Goal: Communication & Community: Ask a question

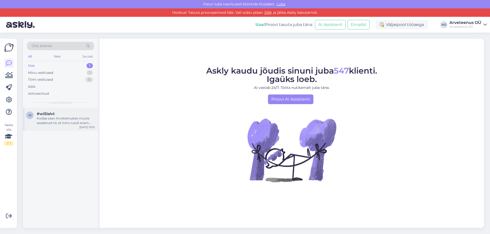
click at [54, 117] on div "Kuidas saan Arveteenustes muuta seadistust nii, et minu tulult enam maksuvaba t…" at bounding box center [66, 120] width 58 height 9
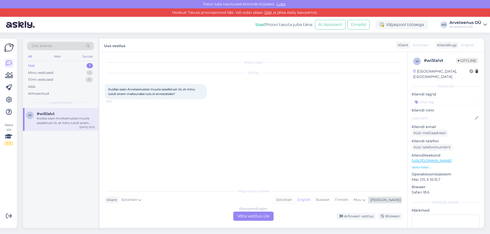
click at [294, 200] on div "Estonian" at bounding box center [284, 200] width 21 height 8
click at [261, 220] on div "Estonian to Estonian Võta vestlus üle" at bounding box center [253, 216] width 40 height 9
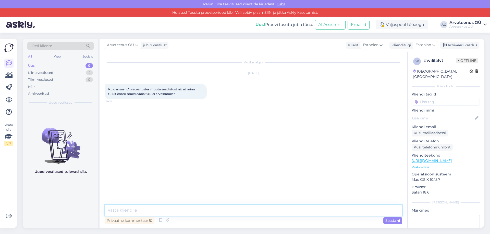
click at [227, 213] on textarea at bounding box center [253, 210] width 297 height 11
type textarea "Tere!"
click at [43, 92] on div "Arhiveeritud" at bounding box center [38, 93] width 21 height 5
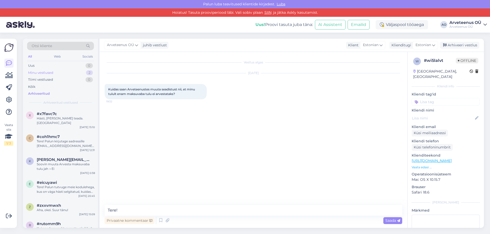
click at [52, 74] on div "Minu vestlused" at bounding box center [40, 72] width 25 height 5
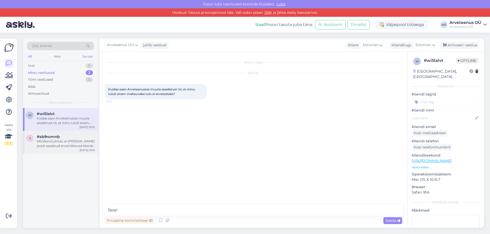
click at [54, 147] on div "Mõnikord juhtub, et [PERSON_NAME] poolt saadetud arved lähevad kliendi postkast…" at bounding box center [66, 143] width 58 height 9
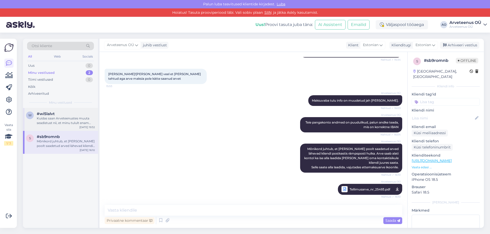
click at [52, 117] on div "Kuidas saan Arveteenustes muuta seadistust nii, et minu tulult enam maksuvaba t…" at bounding box center [66, 120] width 58 height 9
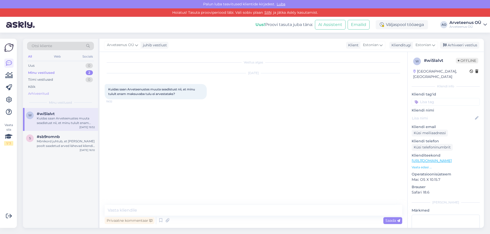
click at [44, 95] on div "Arhiveeritud" at bounding box center [38, 93] width 21 height 5
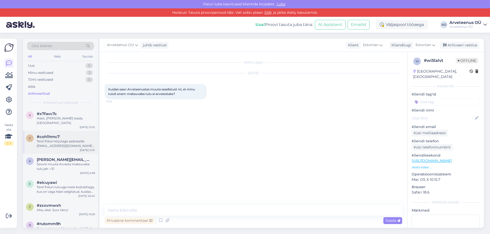
click at [60, 139] on div "Tere! Palun kirjutage aadressille [EMAIL_ADDRESS][DOMAIN_NAME] - andke [PERSON_…" at bounding box center [66, 143] width 58 height 9
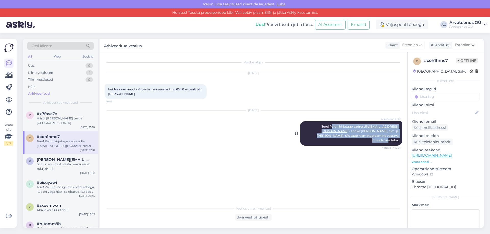
drag, startPoint x: 359, startPoint y: 126, endPoint x: 399, endPoint y: 140, distance: 42.7
click at [399, 140] on div "Arveteenus OÜ Tere! Palun kirjutage aadressille [EMAIL_ADDRESS][DOMAIN_NAME] - …" at bounding box center [351, 133] width 102 height 24
copy span "alun kirjutage aadressille [EMAIL_ADDRESS][DOMAIN_NAME] - andke [PERSON_NAME] n…"
click at [47, 72] on div "Minu vestlused" at bounding box center [40, 72] width 25 height 5
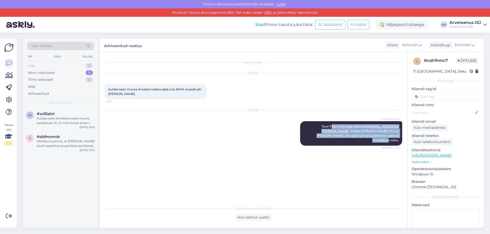
click at [44, 66] on div "Uus 0" at bounding box center [60, 65] width 67 height 7
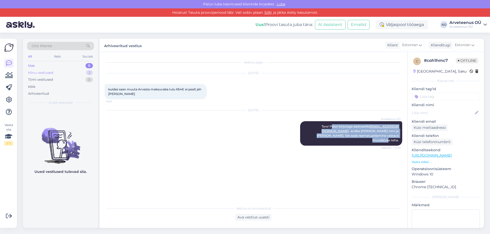
click at [46, 72] on div "Minu vestlused" at bounding box center [40, 72] width 25 height 5
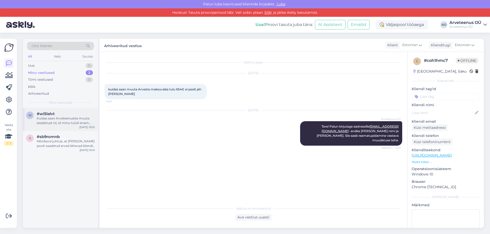
click at [55, 122] on div "Kuidas saan Arveteenustes muuta seadistust nii, et minu tulult enam maksuvaba t…" at bounding box center [66, 120] width 58 height 9
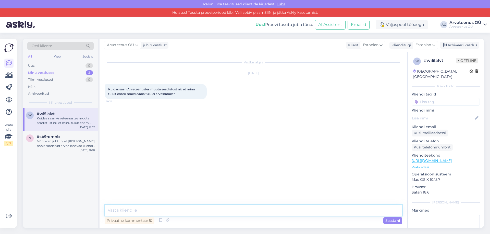
click at [166, 211] on textarea at bounding box center [253, 210] width 297 height 11
paste textarea "alun kirjutage aadressille [EMAIL_ADDRESS][DOMAIN_NAME] - andke [PERSON_NAME] n…"
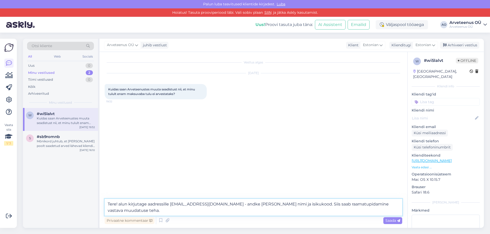
click at [119, 206] on textarea "Tere! alun kirjutage aadressille [EMAIL_ADDRESS][DOMAIN_NAME] - andke [PERSON_N…" at bounding box center [253, 207] width 297 height 17
type textarea "Tere! Palun kirjutage aadressille [EMAIL_ADDRESS][DOMAIN_NAME] - andke [PERSON_…"
click at [391, 221] on span "Saada" at bounding box center [392, 221] width 15 height 5
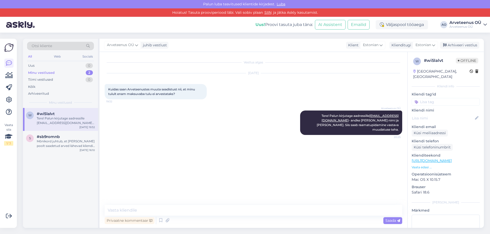
click at [83, 185] on div "w #wi5lalvt Tere! Palun kirjutage aadressille [EMAIL_ADDRESS][DOMAIN_NAME] - an…" at bounding box center [60, 168] width 75 height 120
